Goal: Navigation & Orientation: Find specific page/section

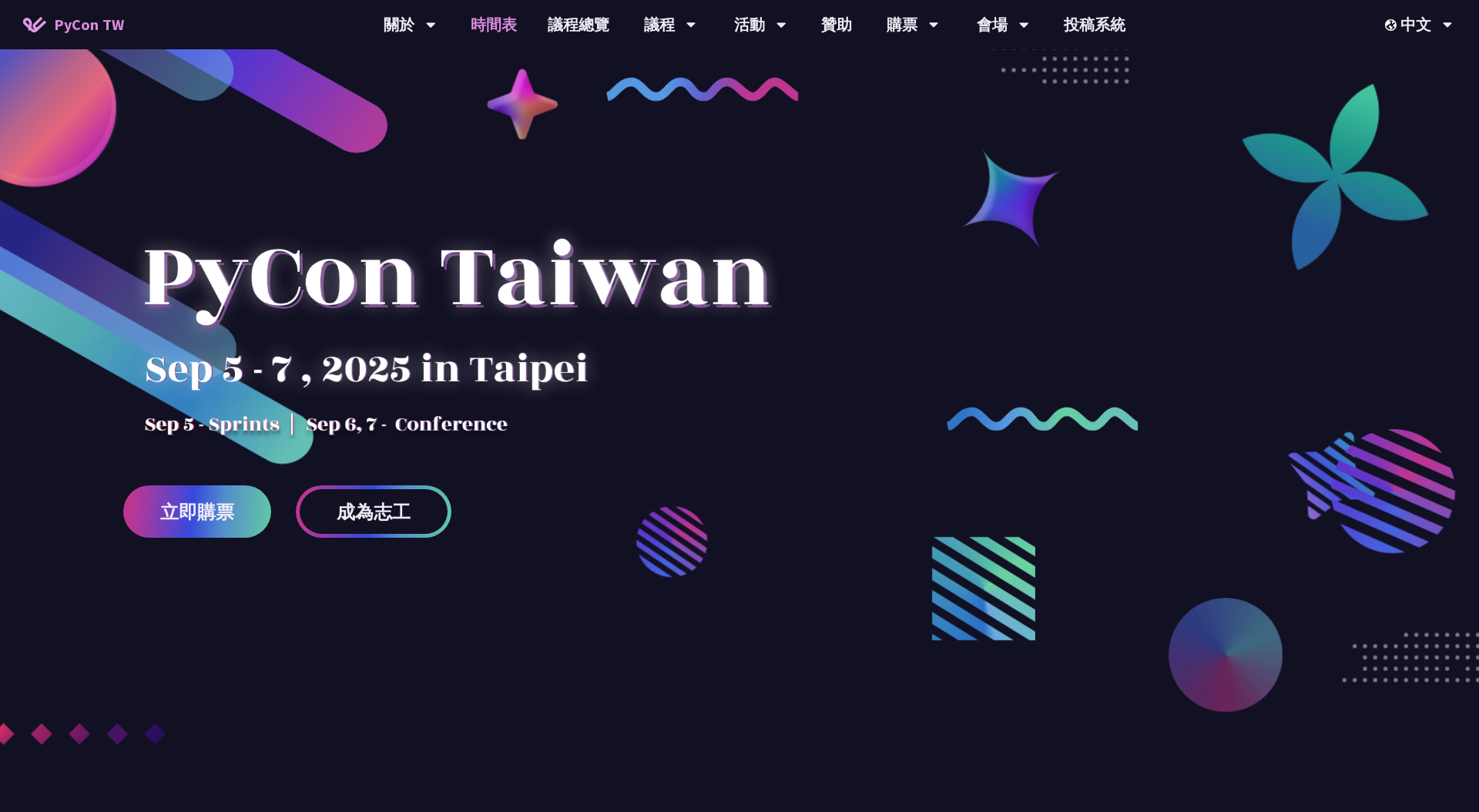
click at [502, 28] on link "時間表" at bounding box center [494, 24] width 77 height 50
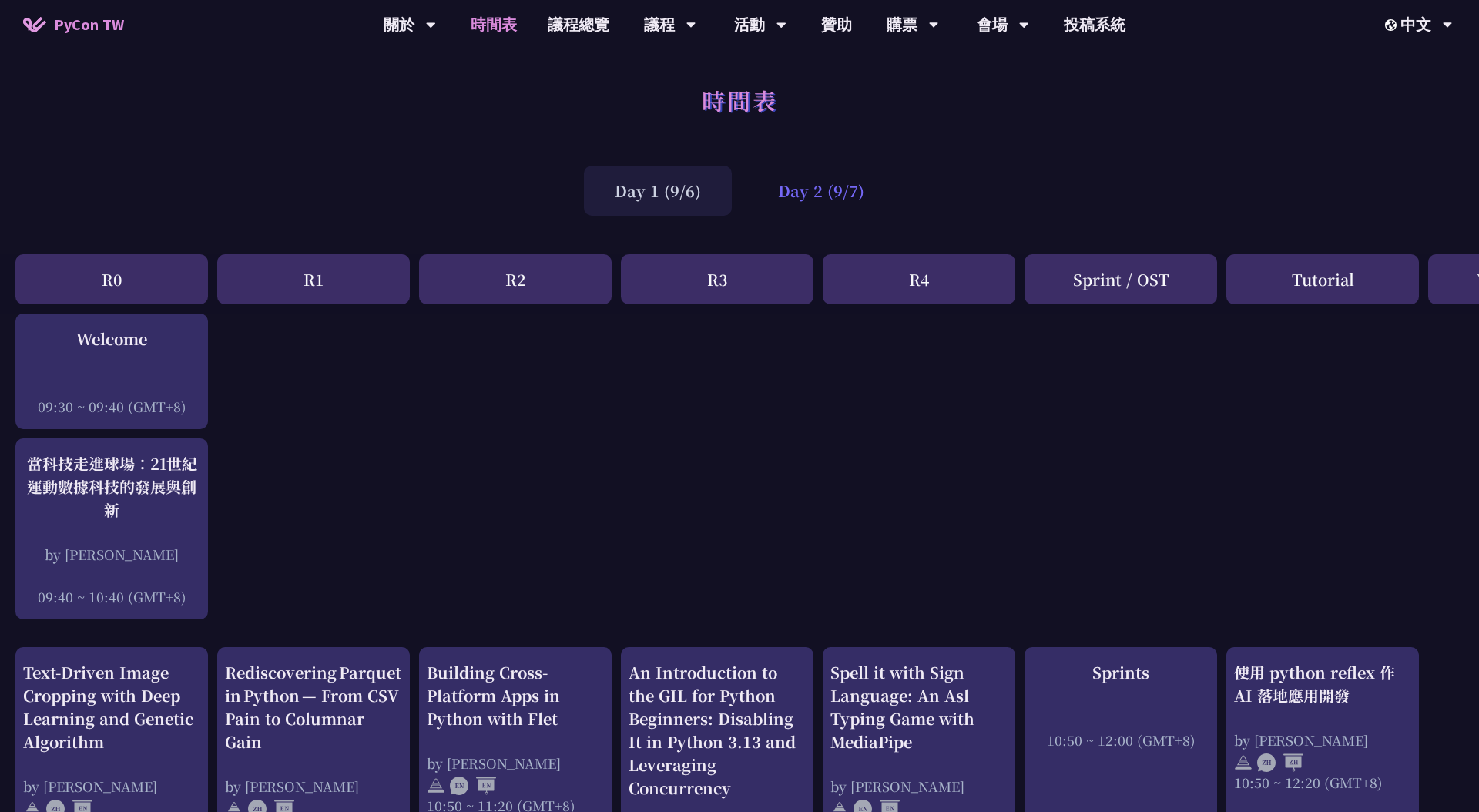
click at [808, 197] on div "Day 2 (9/7)" at bounding box center [821, 191] width 148 height 50
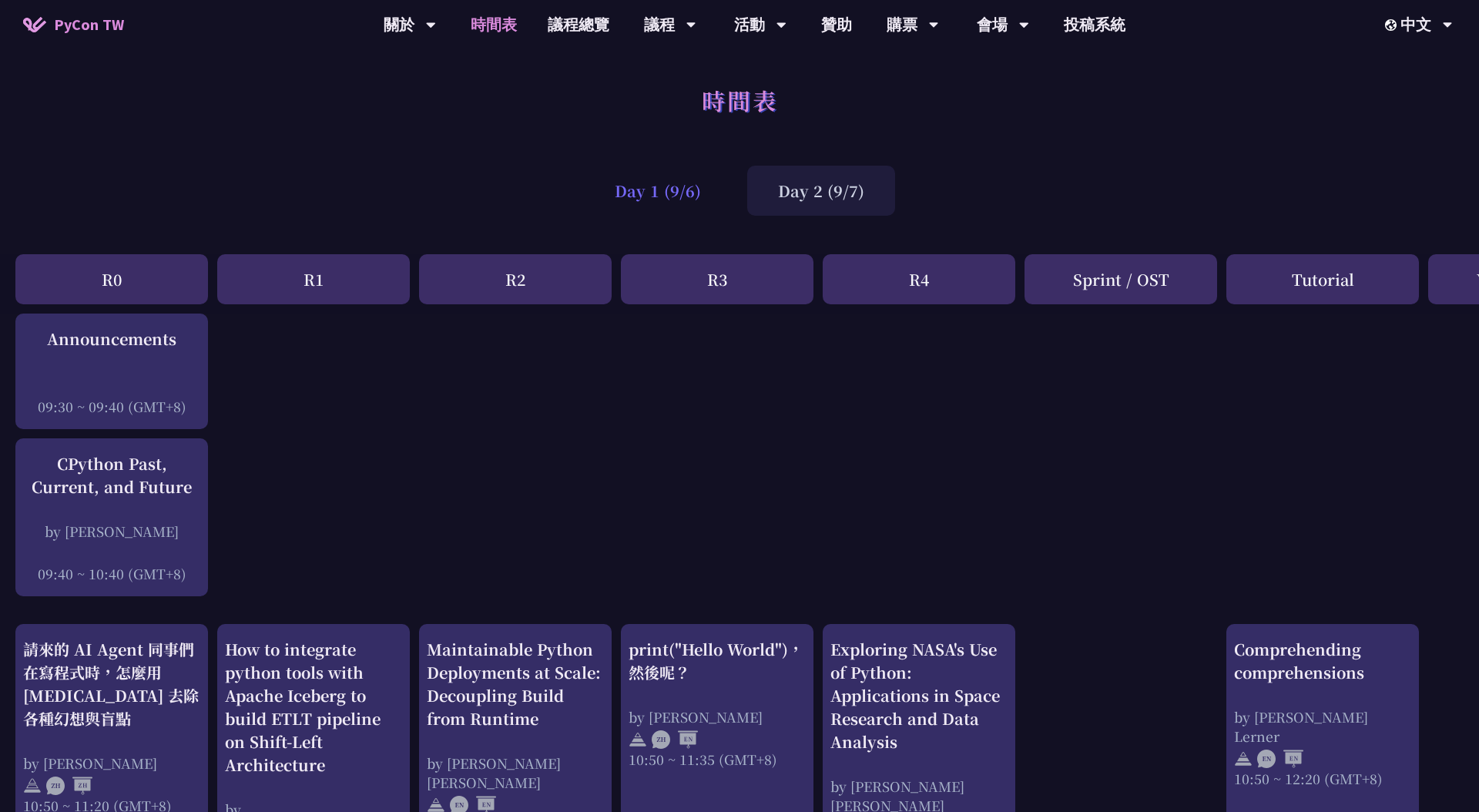
click at [672, 186] on div "Day 1 (9/6)" at bounding box center [658, 191] width 148 height 50
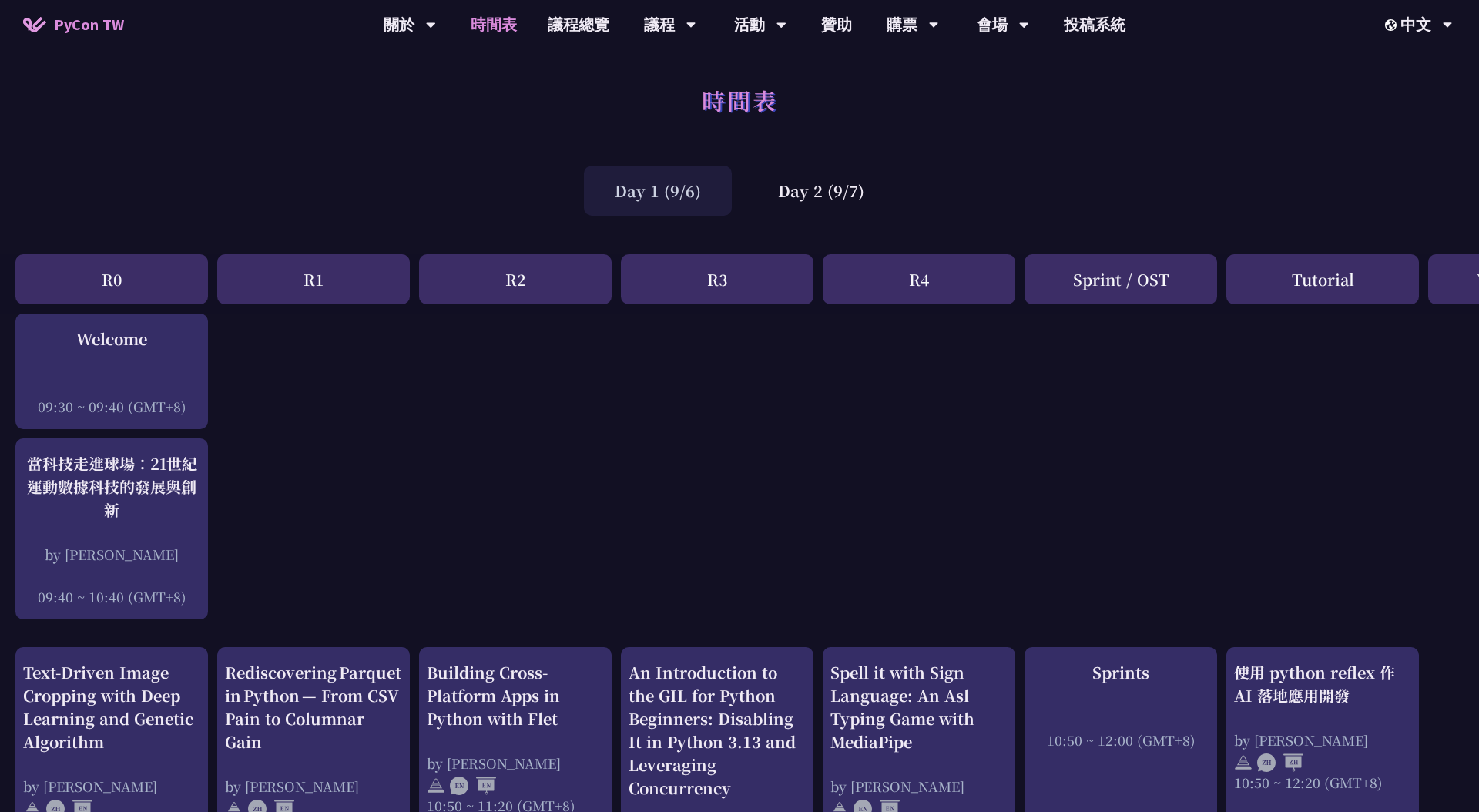
click at [648, 189] on div "Day 1 (9/6)" at bounding box center [658, 191] width 148 height 50
click at [779, 196] on div "Day 2 (9/7)" at bounding box center [821, 191] width 148 height 50
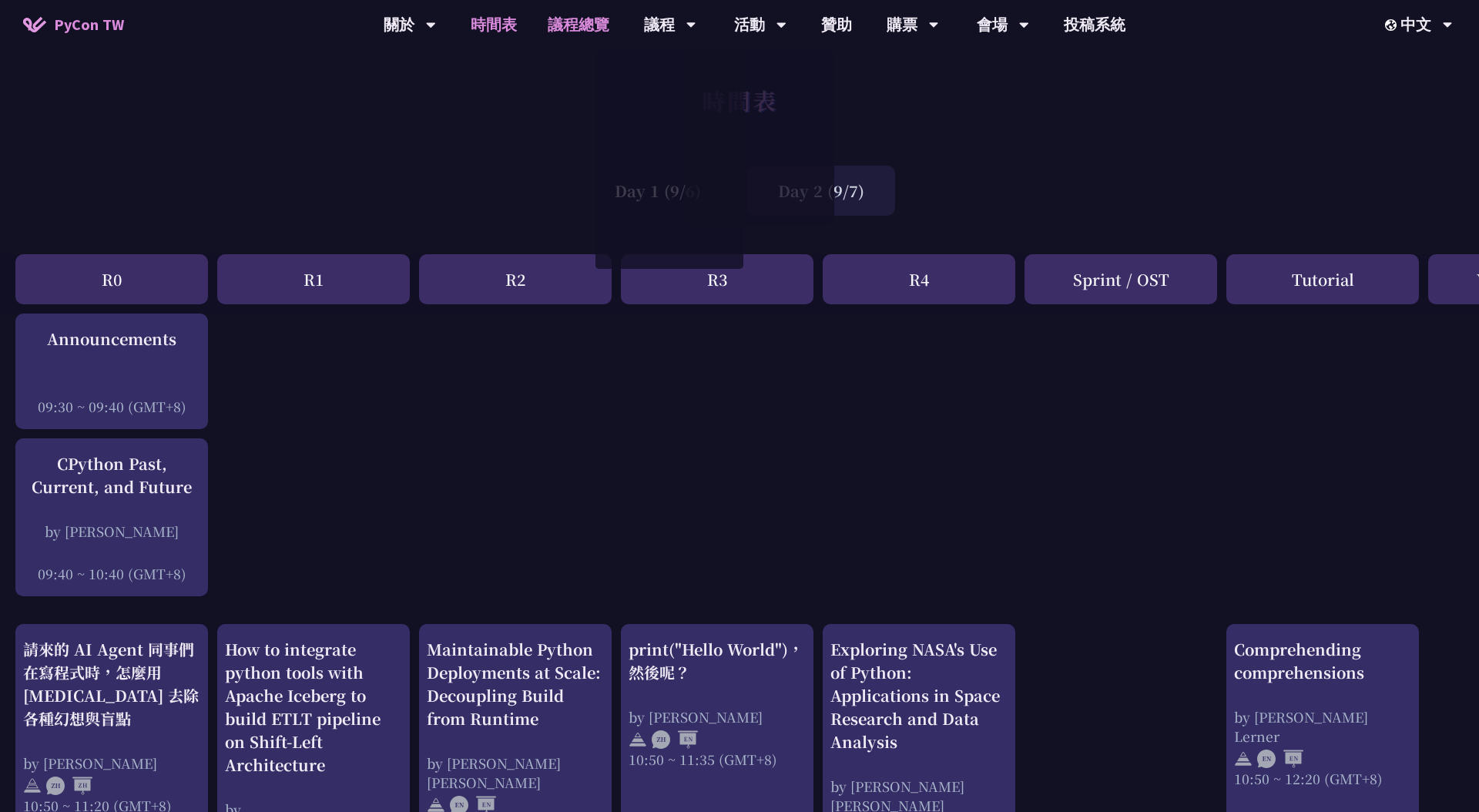
click at [583, 23] on link "議程總覽" at bounding box center [579, 24] width 93 height 50
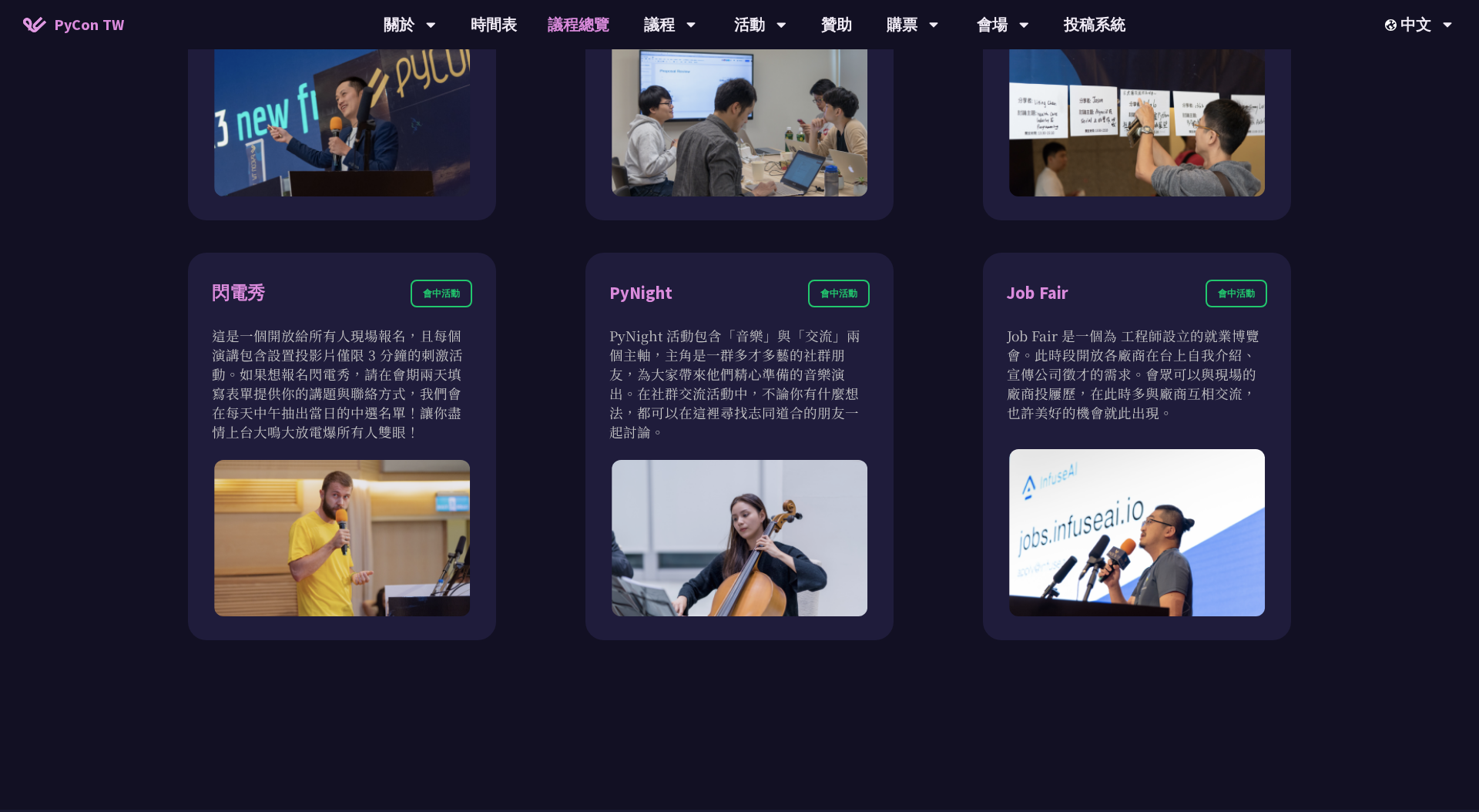
scroll to position [1836, 0]
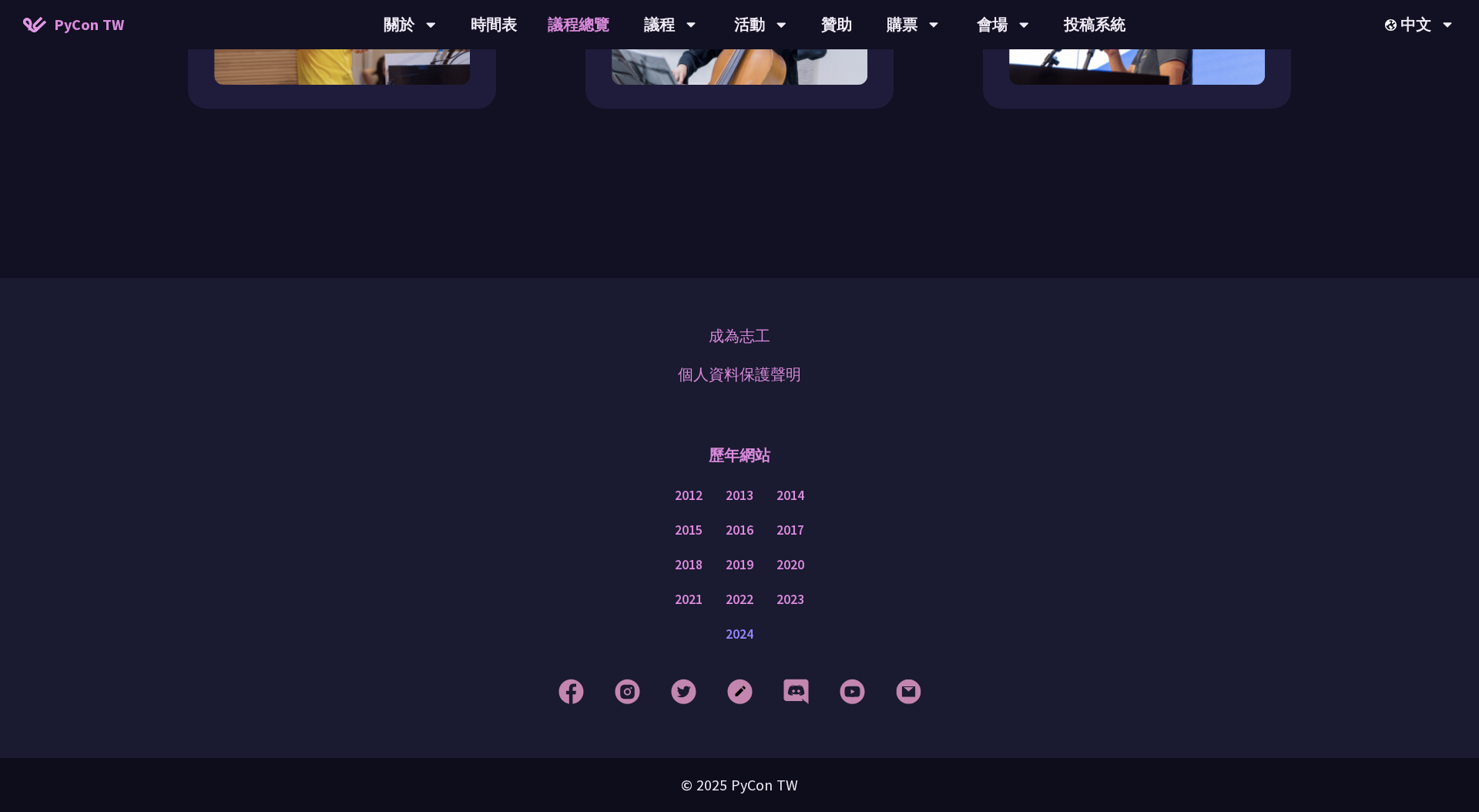
click at [727, 634] on link "2024" at bounding box center [739, 634] width 28 height 19
